Goal: Navigation & Orientation: Find specific page/section

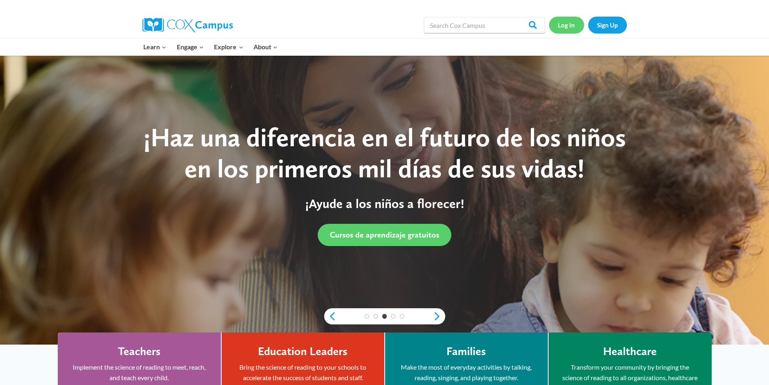
click at [560, 23] on link "Log In" at bounding box center [566, 25] width 35 height 17
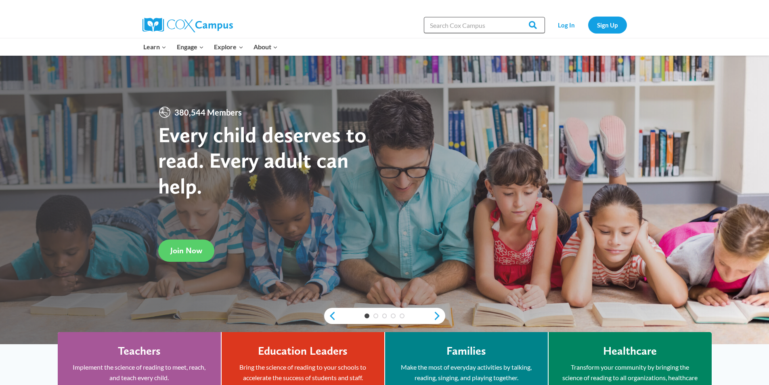
drag, startPoint x: 0, startPoint y: 0, endPoint x: 480, endPoint y: 23, distance: 480.6
click at [480, 23] on input "Search in [URL][DOMAIN_NAME]" at bounding box center [484, 25] width 121 height 16
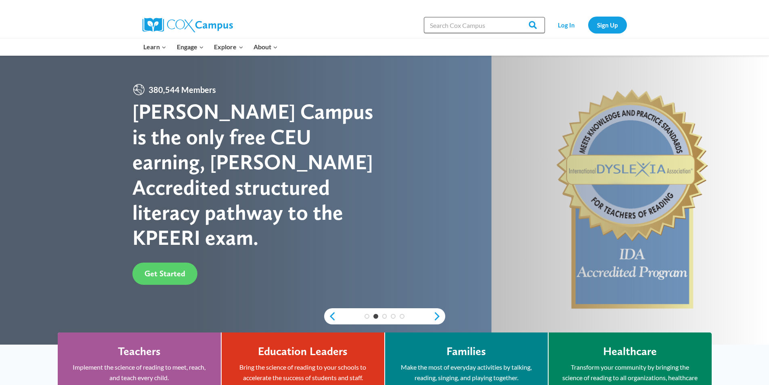
click at [479, 27] on input "Search in [URL][DOMAIN_NAME]" at bounding box center [484, 25] width 121 height 16
click at [574, 23] on link "Log In" at bounding box center [566, 25] width 35 height 17
